Goal: Task Accomplishment & Management: Manage account settings

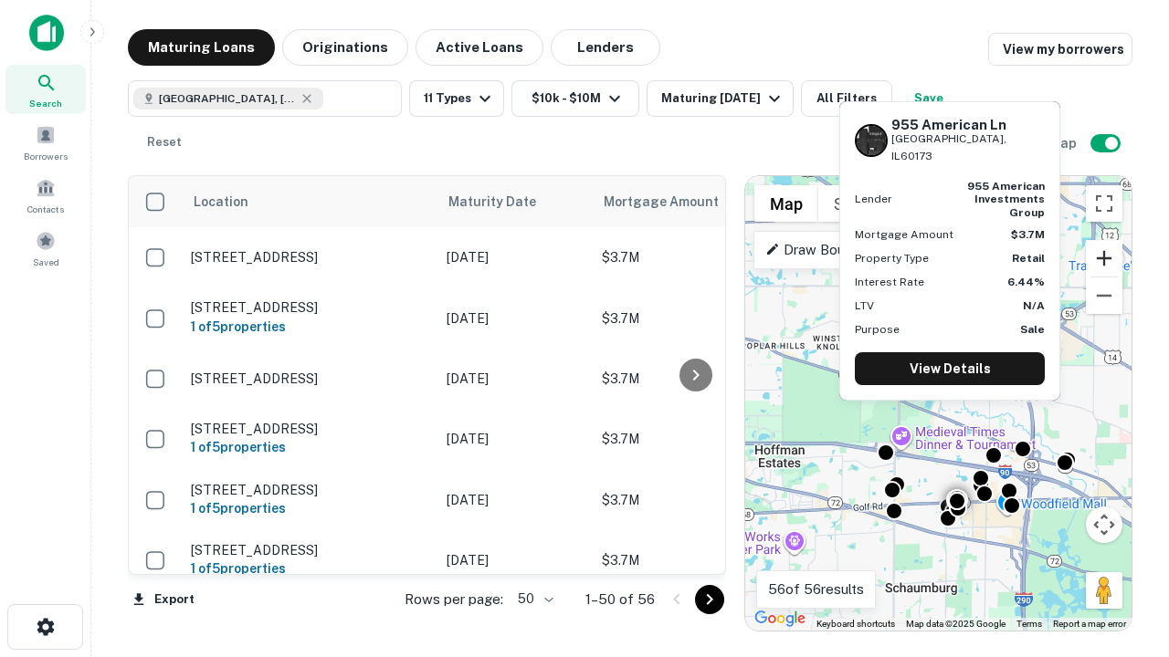
click at [1104, 258] on button "Zoom in" at bounding box center [1104, 258] width 37 height 37
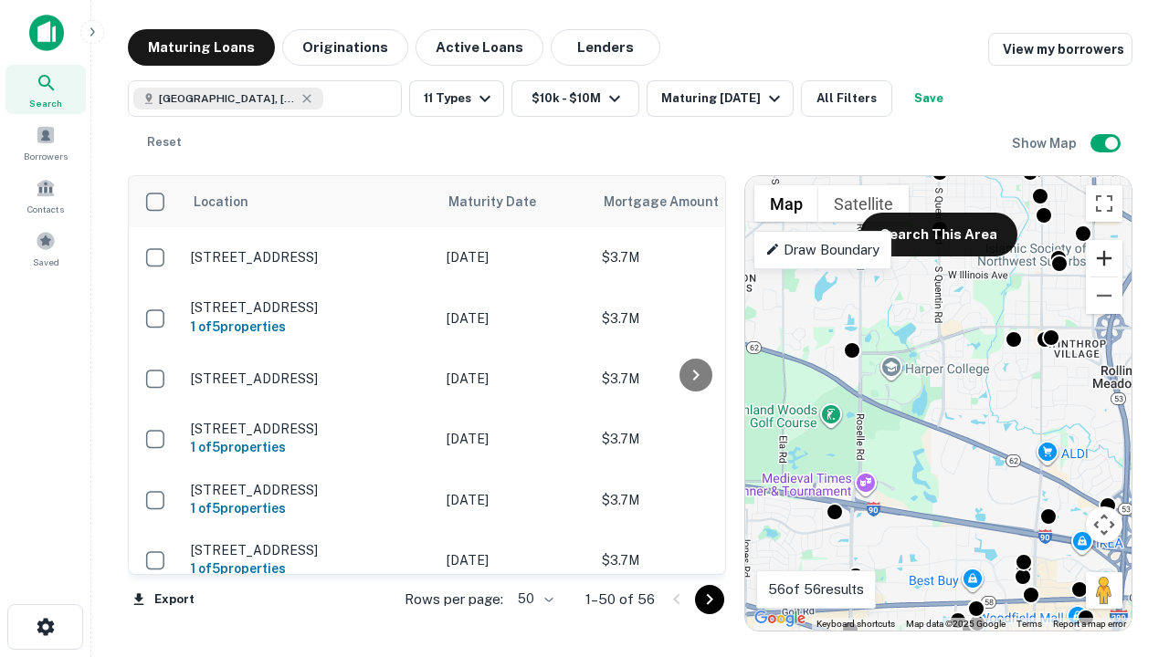
click at [1104, 258] on button "Zoom in" at bounding box center [1104, 258] width 37 height 37
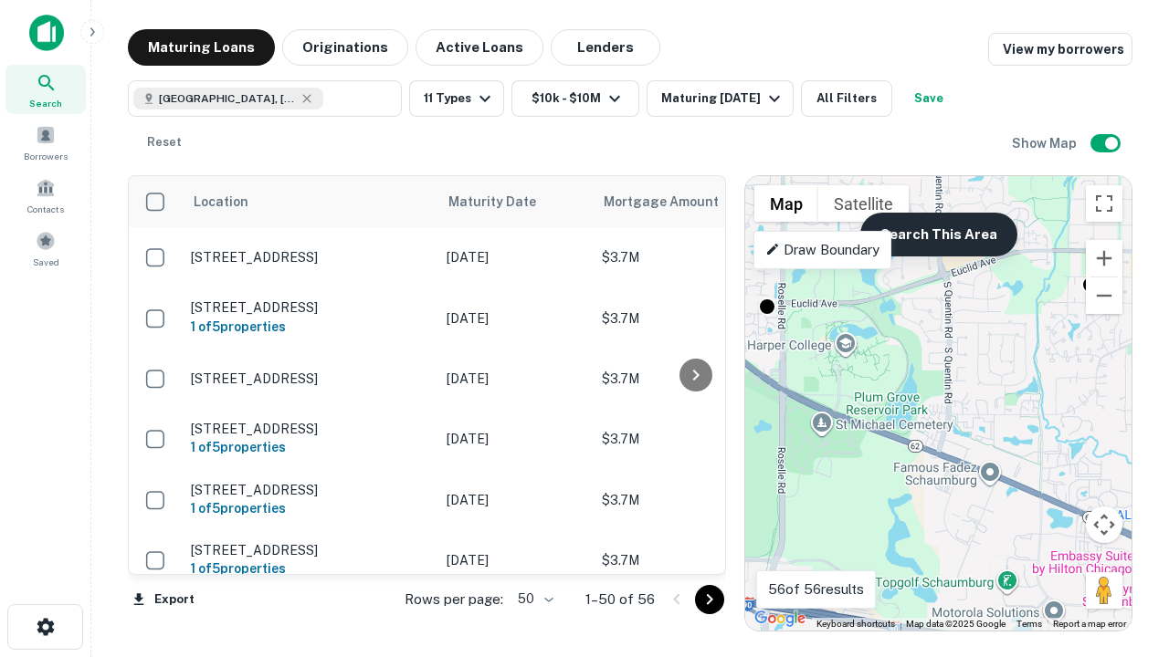
click at [938, 235] on button "Search This Area" at bounding box center [938, 235] width 157 height 44
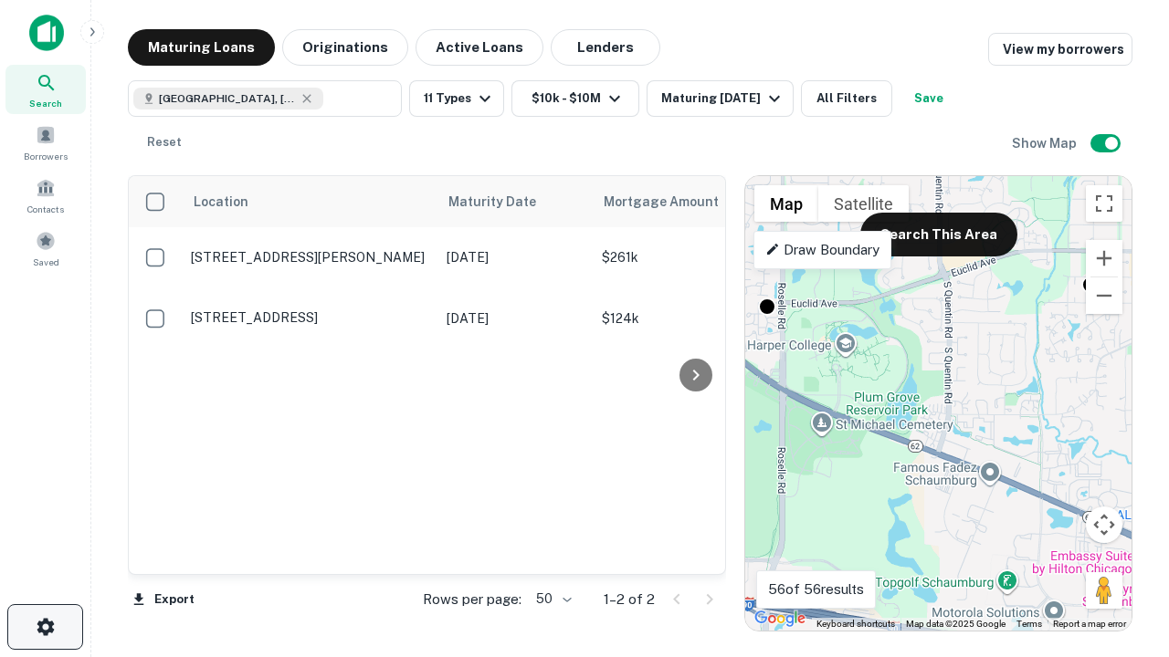
click at [45, 627] on icon "button" at bounding box center [46, 627] width 22 height 22
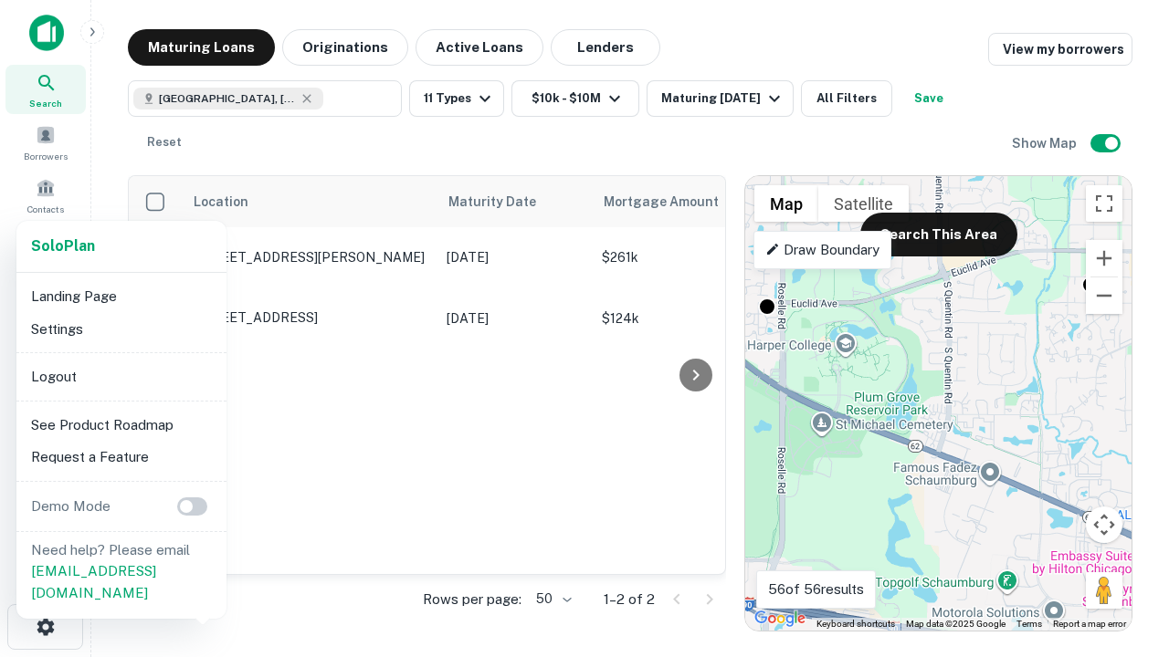
click at [121, 376] on li "Logout" at bounding box center [121, 377] width 195 height 33
